Goal: Task Accomplishment & Management: Manage account settings

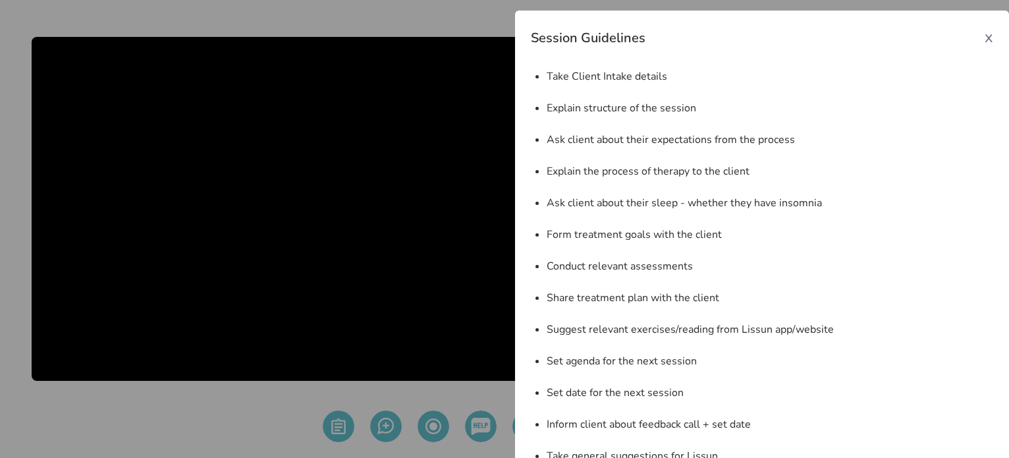
click at [984, 36] on span "x" at bounding box center [988, 36] width 9 height 21
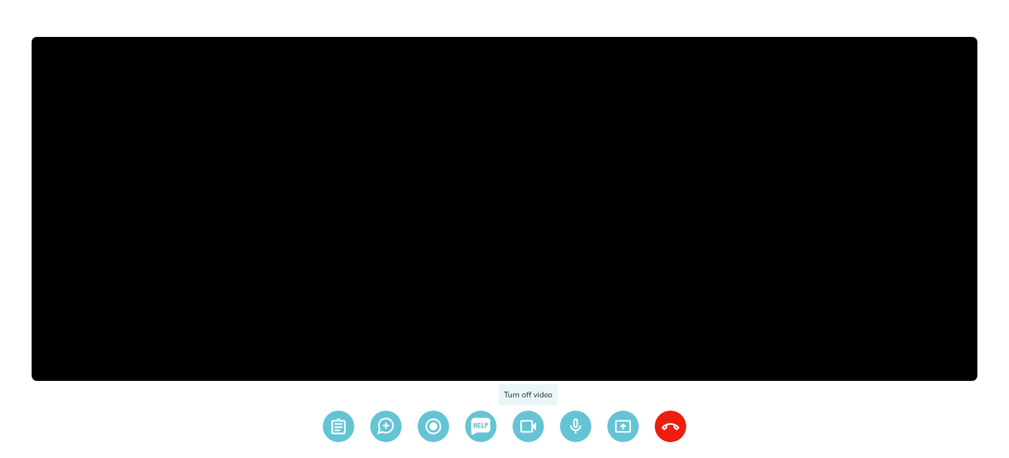
click at [515, 423] on img at bounding box center [528, 426] width 32 height 32
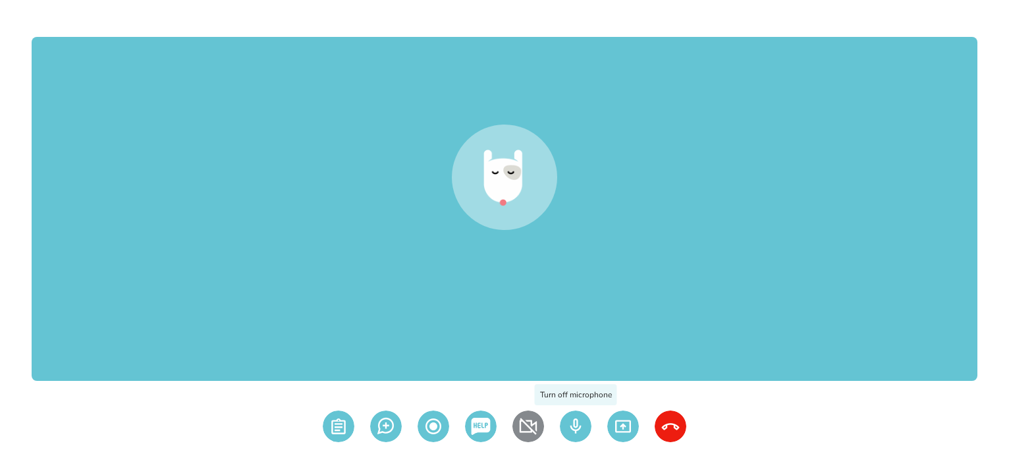
click at [575, 434] on img at bounding box center [576, 426] width 32 height 32
click at [663, 423] on img at bounding box center [670, 426] width 32 height 32
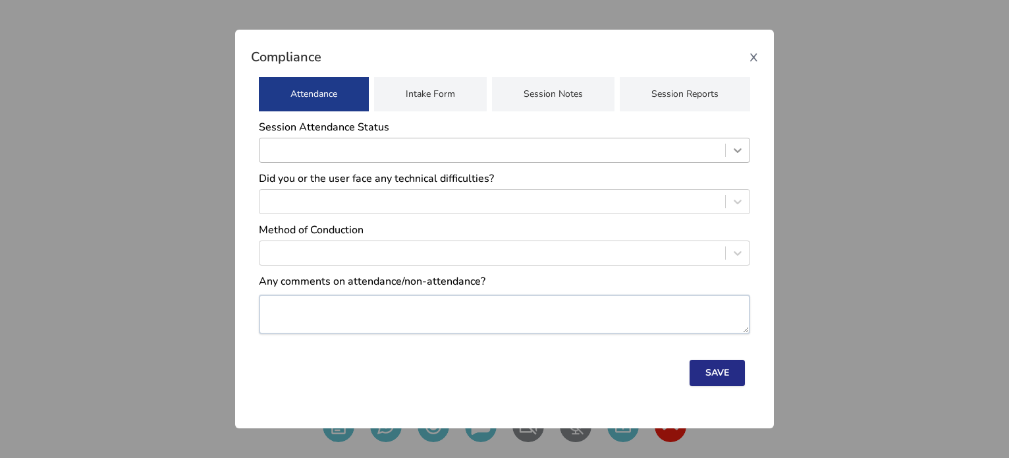
click at [737, 157] on icon at bounding box center [737, 150] width 13 height 13
click at [729, 145] on div at bounding box center [737, 150] width 24 height 24
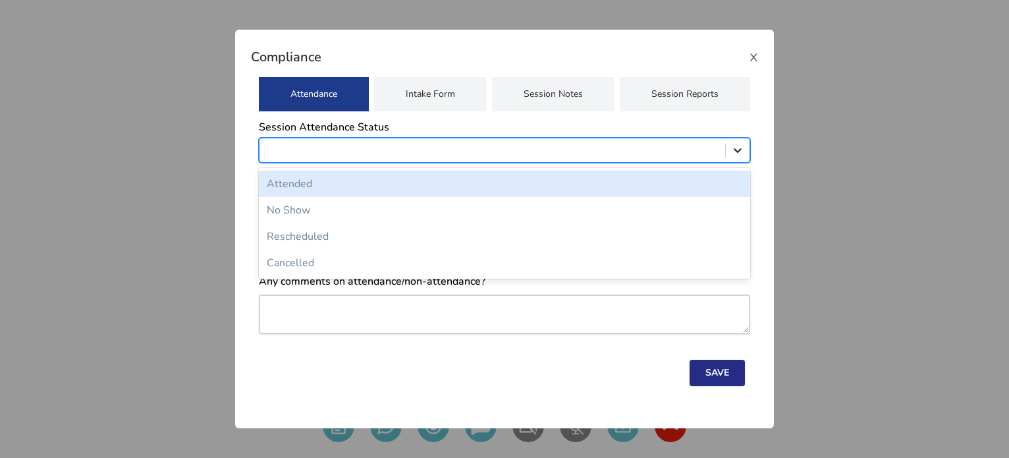
click at [740, 151] on icon at bounding box center [737, 150] width 13 height 13
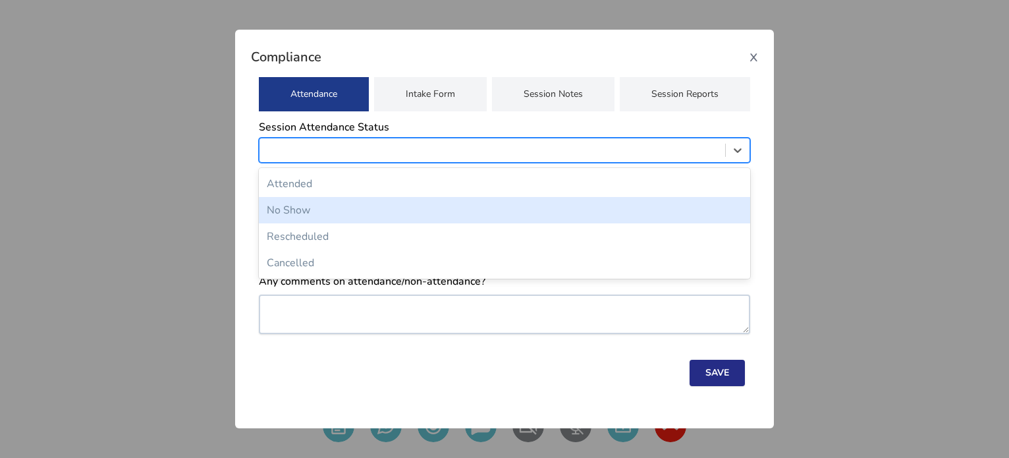
click at [608, 205] on div "No Show" at bounding box center [504, 210] width 491 height 26
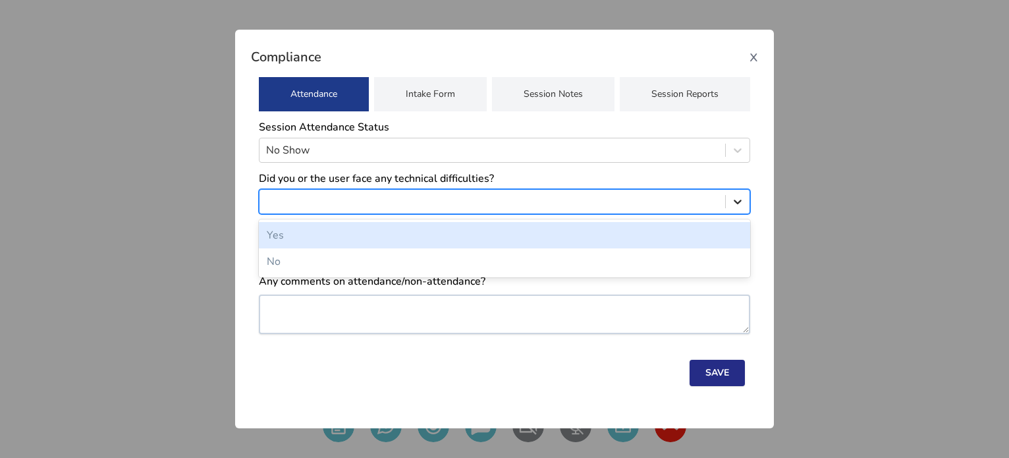
click at [739, 204] on icon at bounding box center [737, 201] width 13 height 13
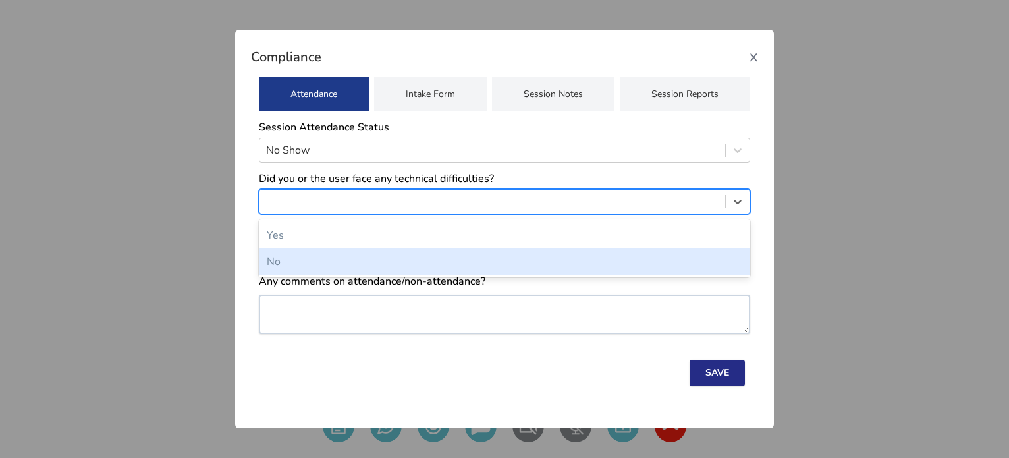
click at [625, 264] on div "No" at bounding box center [504, 261] width 491 height 26
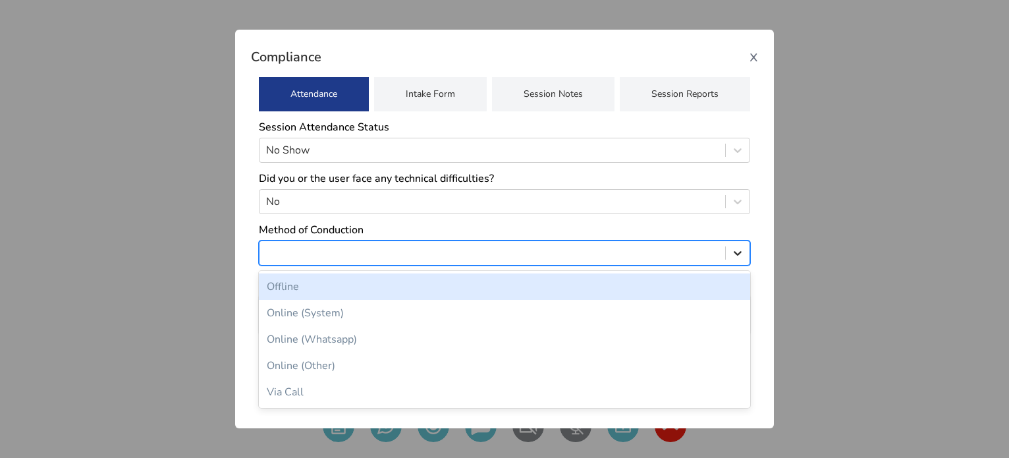
click at [733, 253] on icon at bounding box center [737, 252] width 13 height 13
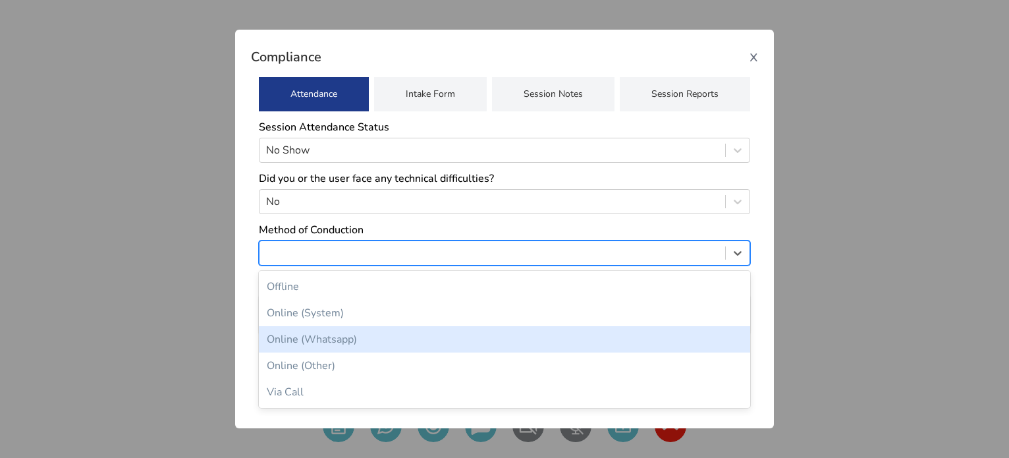
click at [500, 330] on div "Online (Whatsapp)" at bounding box center [504, 339] width 491 height 26
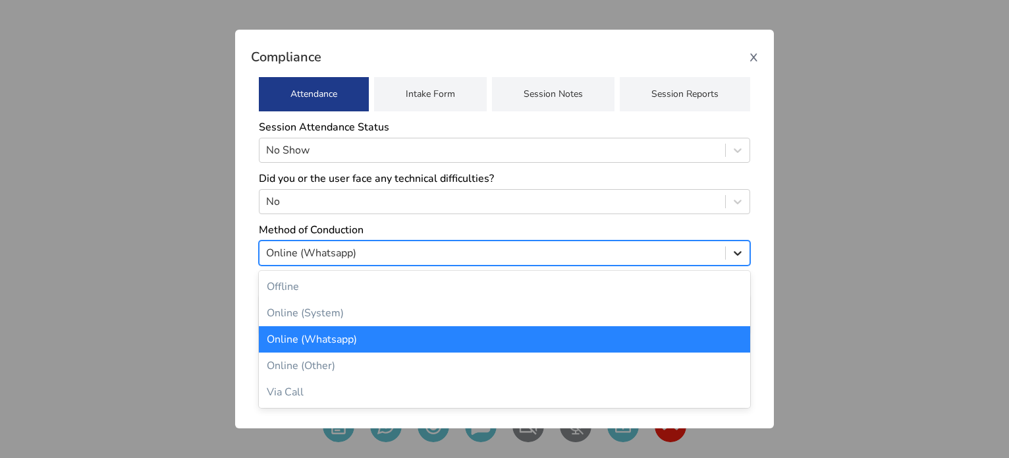
click at [748, 247] on div at bounding box center [737, 253] width 24 height 24
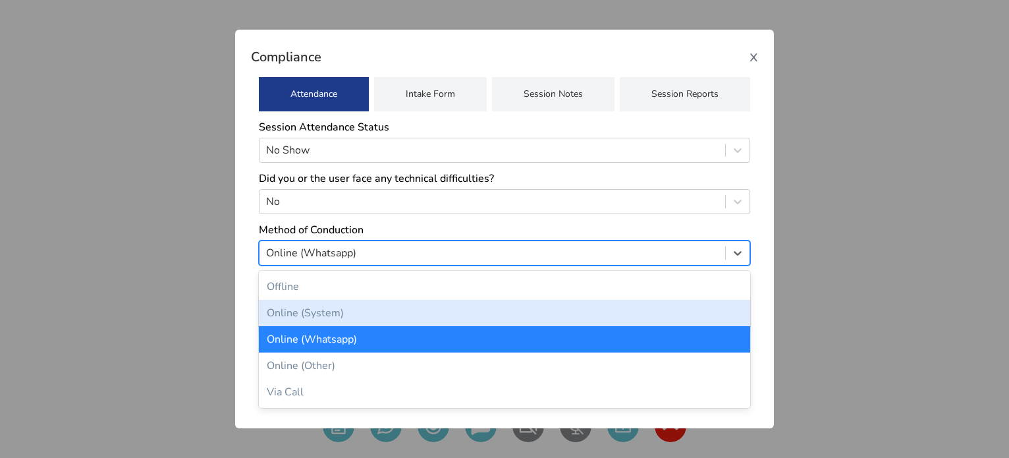
click at [546, 321] on div "Online (System)" at bounding box center [504, 313] width 491 height 26
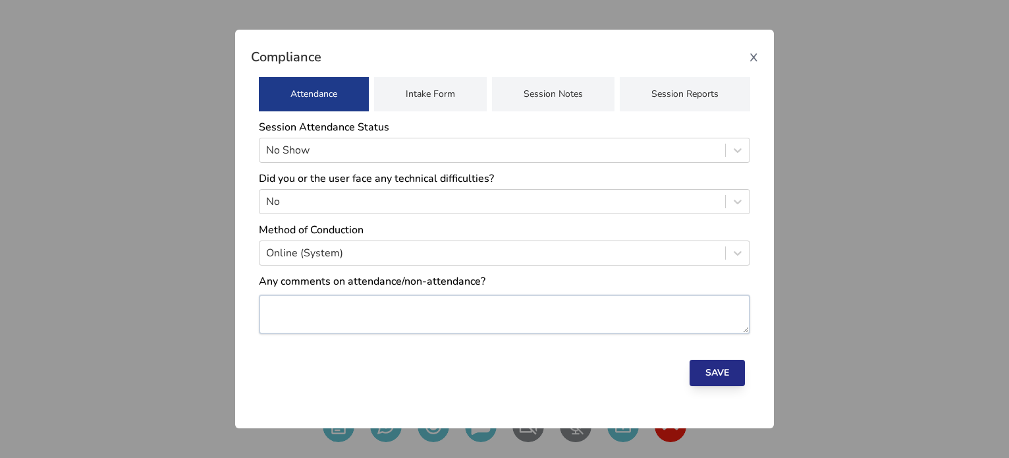
click at [699, 372] on button "Save" at bounding box center [716, 372] width 55 height 26
click at [750, 60] on span "x" at bounding box center [753, 55] width 9 height 21
